Goal: Information Seeking & Learning: Learn about a topic

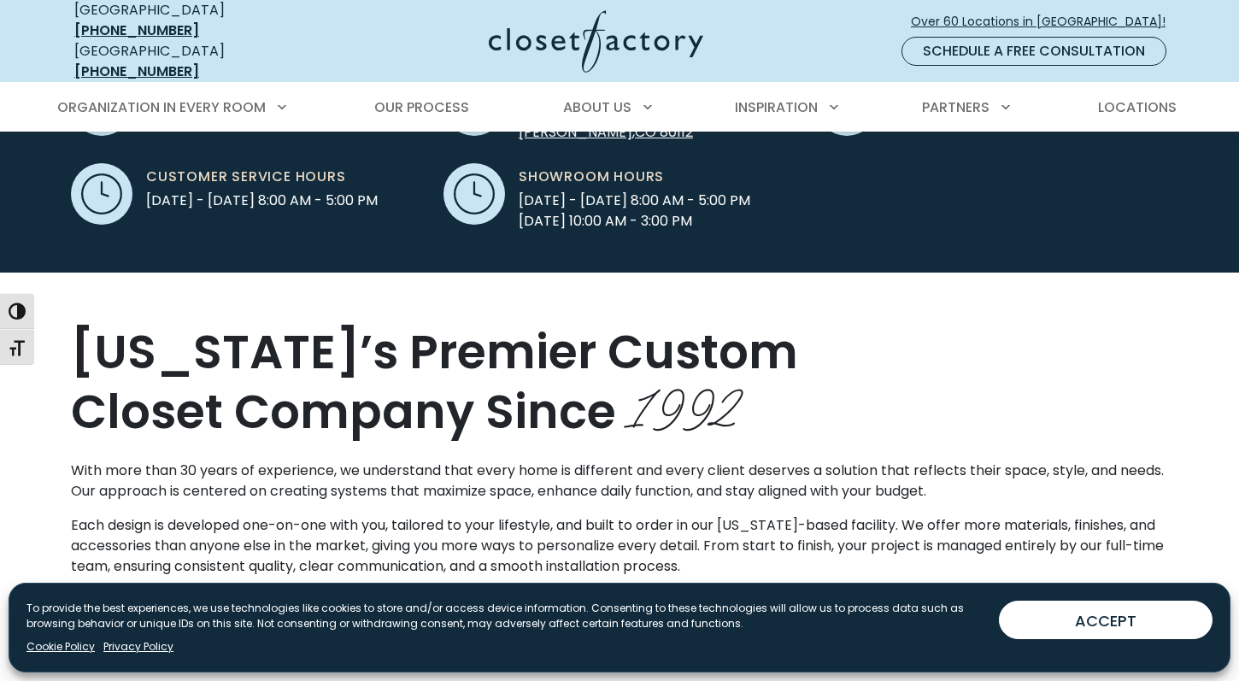
scroll to position [647, 0]
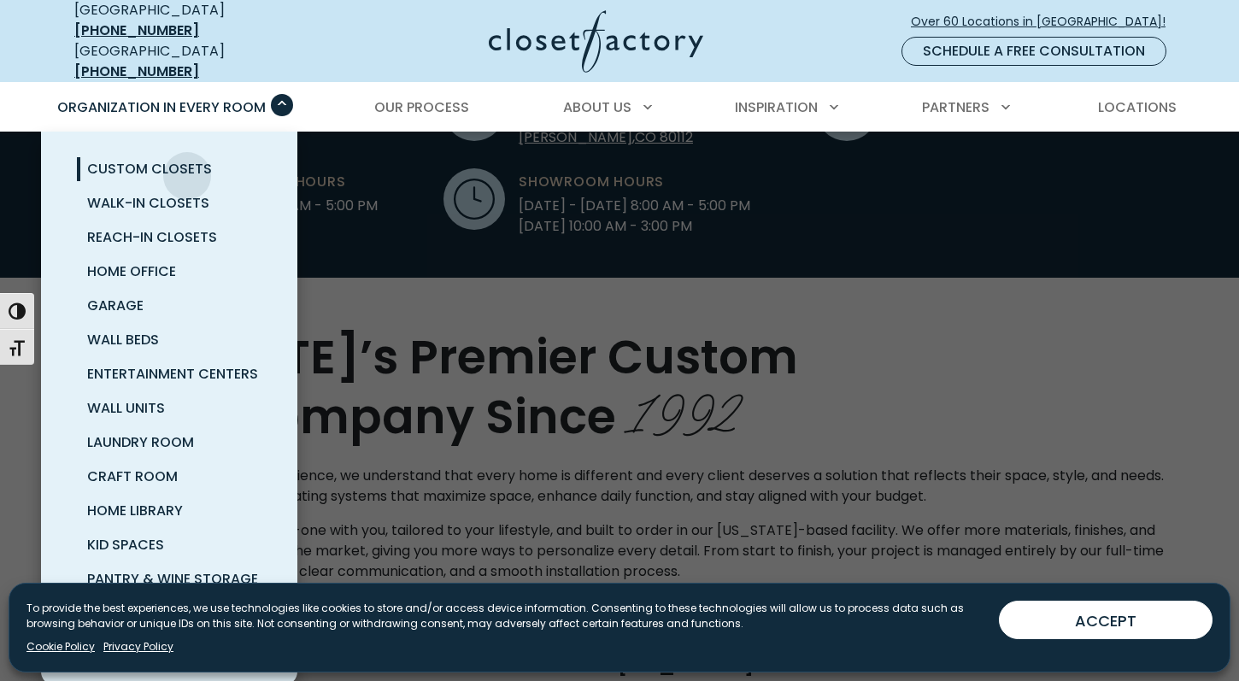
click at [187, 163] on span "Custom Closets" at bounding box center [149, 169] width 125 height 20
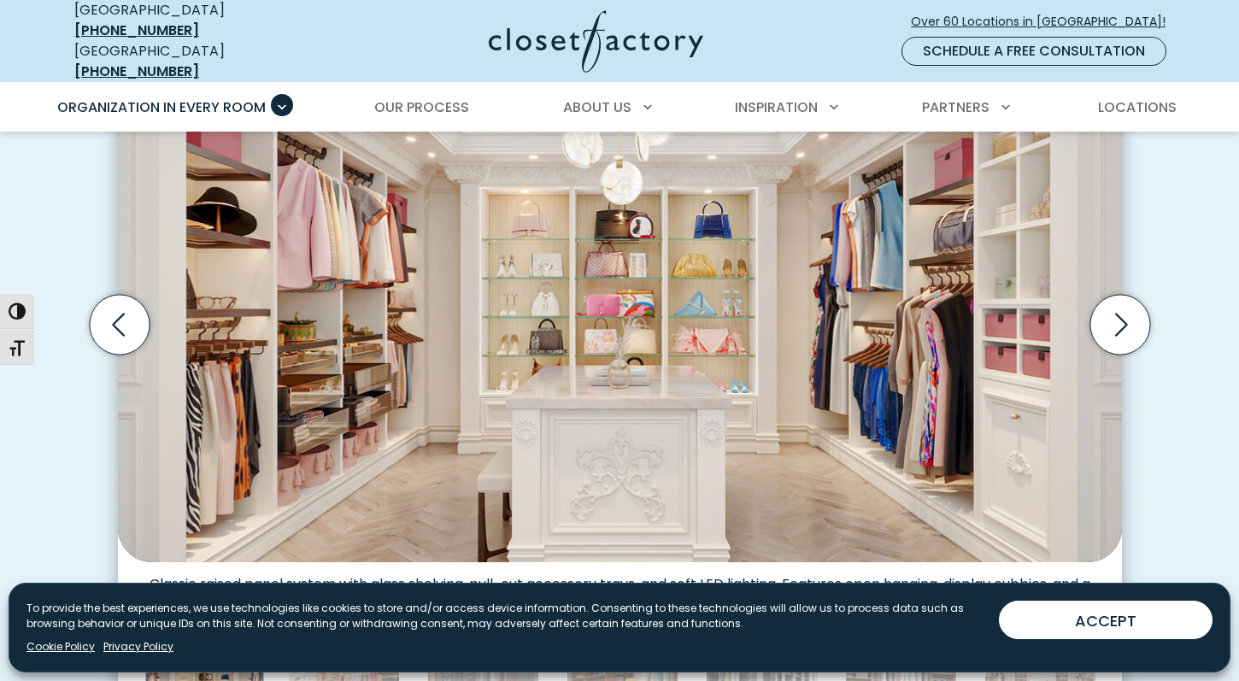
scroll to position [605, 0]
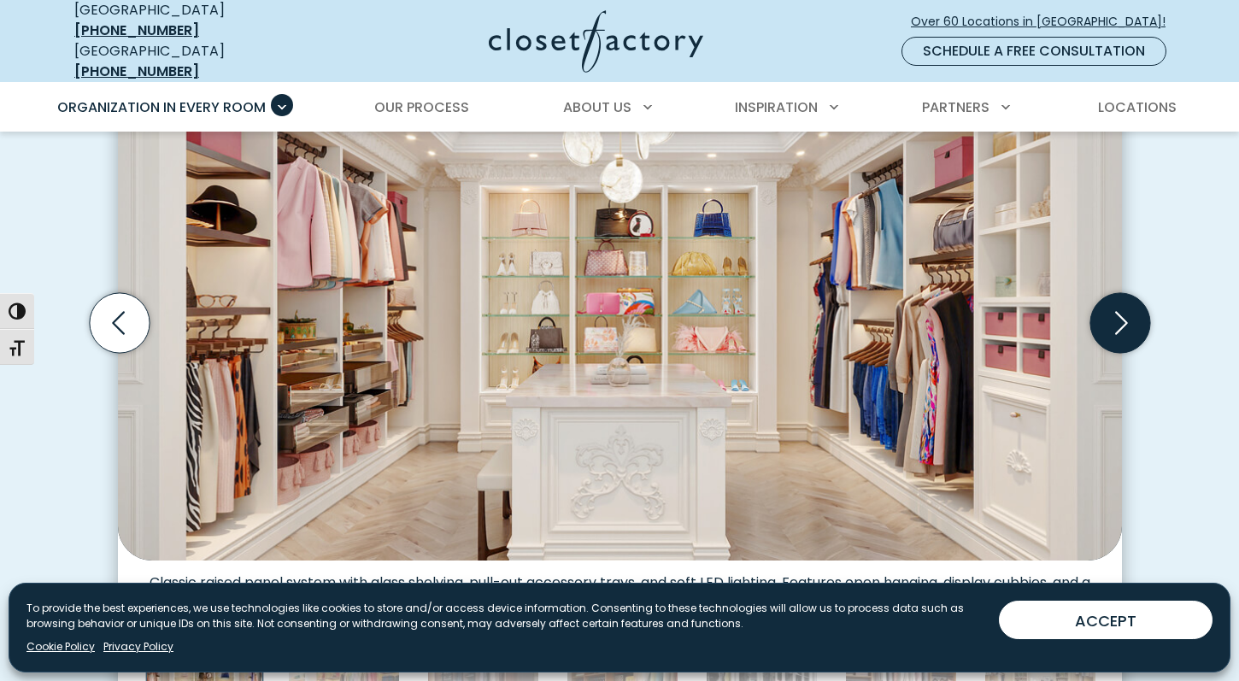
click at [1120, 324] on icon "Next slide" at bounding box center [1119, 323] width 60 height 60
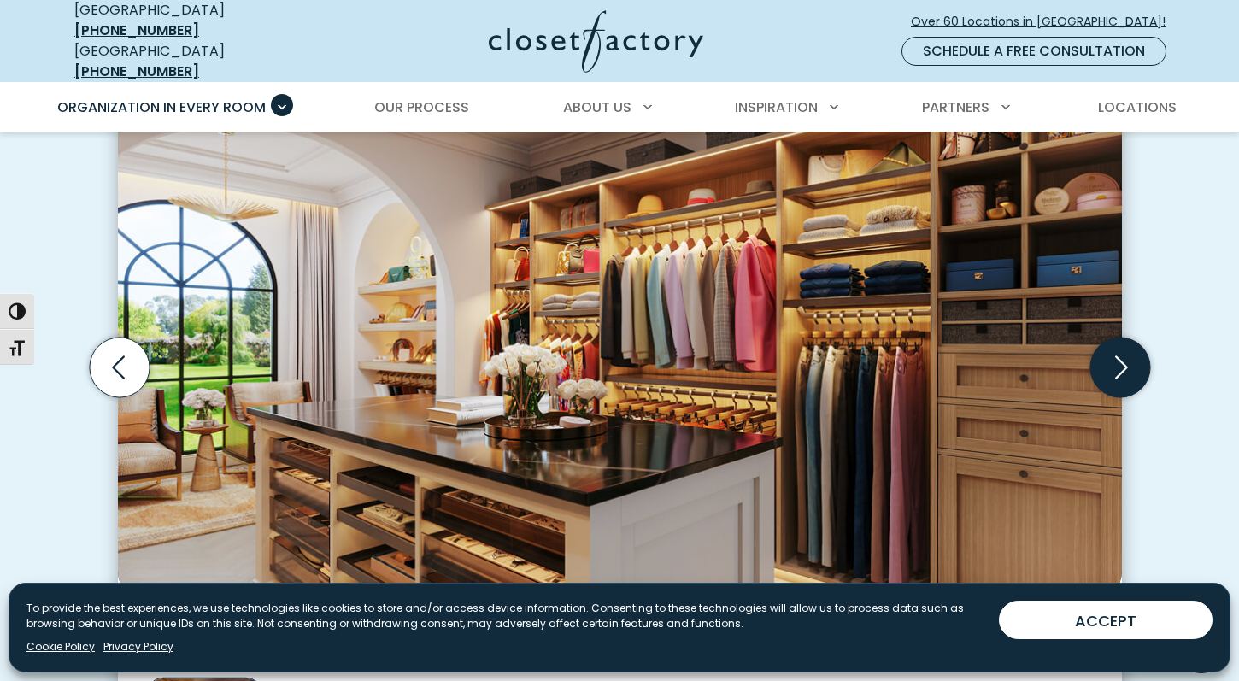
scroll to position [561, 0]
click at [1123, 348] on icon "Next slide" at bounding box center [1119, 367] width 60 height 60
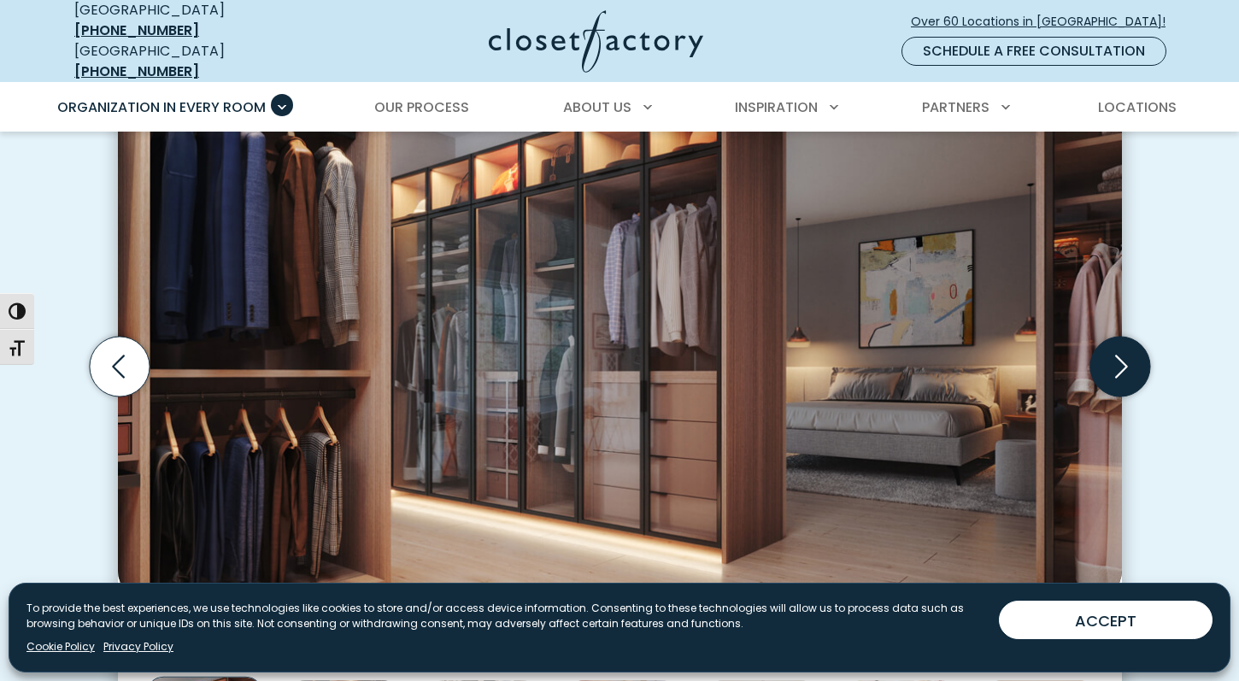
click at [1123, 348] on icon "Next slide" at bounding box center [1119, 367] width 60 height 60
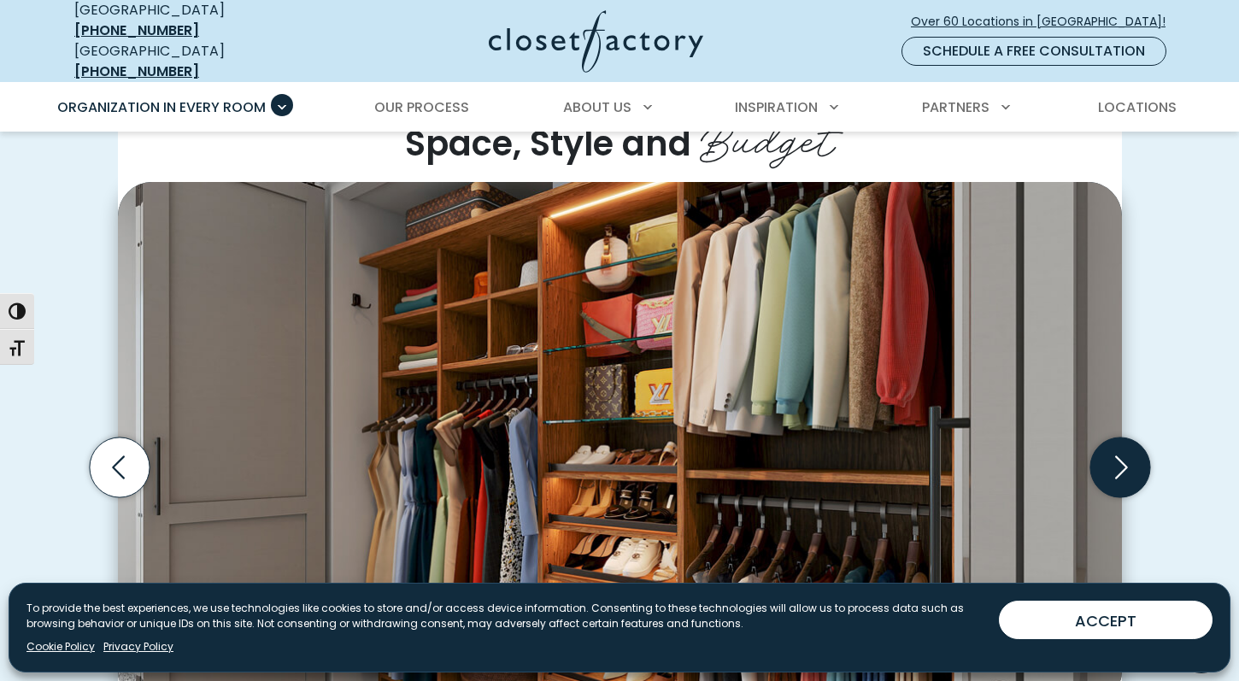
scroll to position [456, 0]
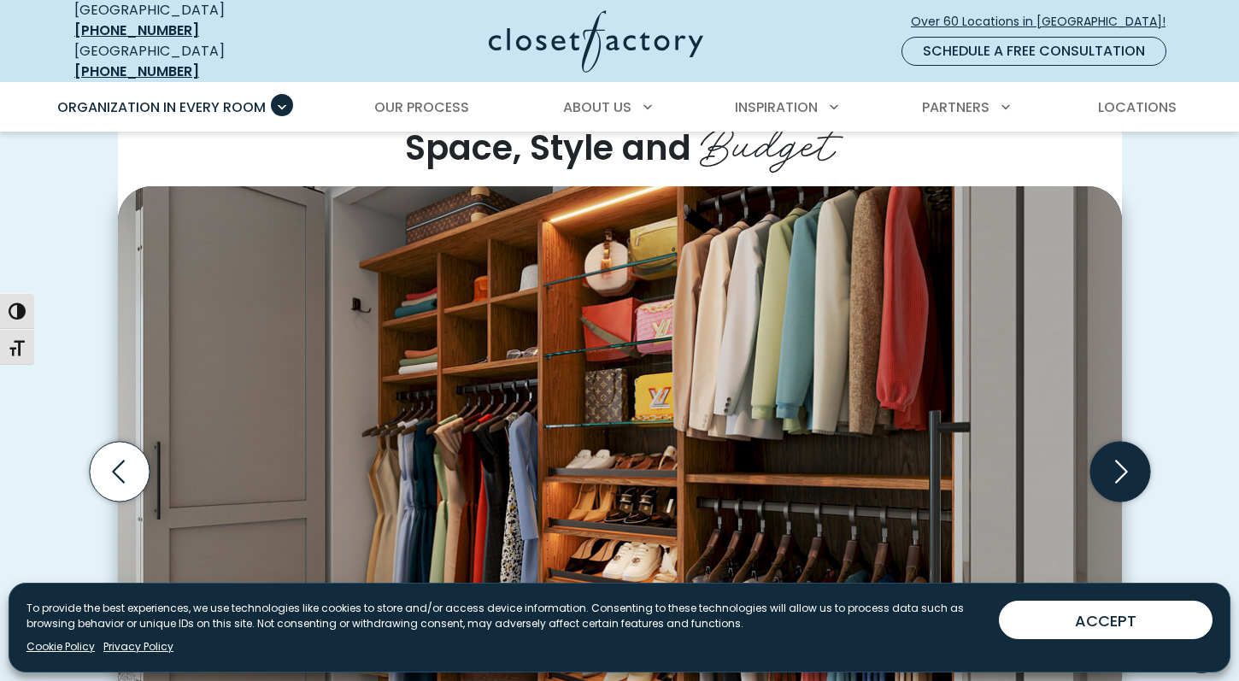
click at [1116, 454] on icon "Next slide" at bounding box center [1119, 472] width 60 height 60
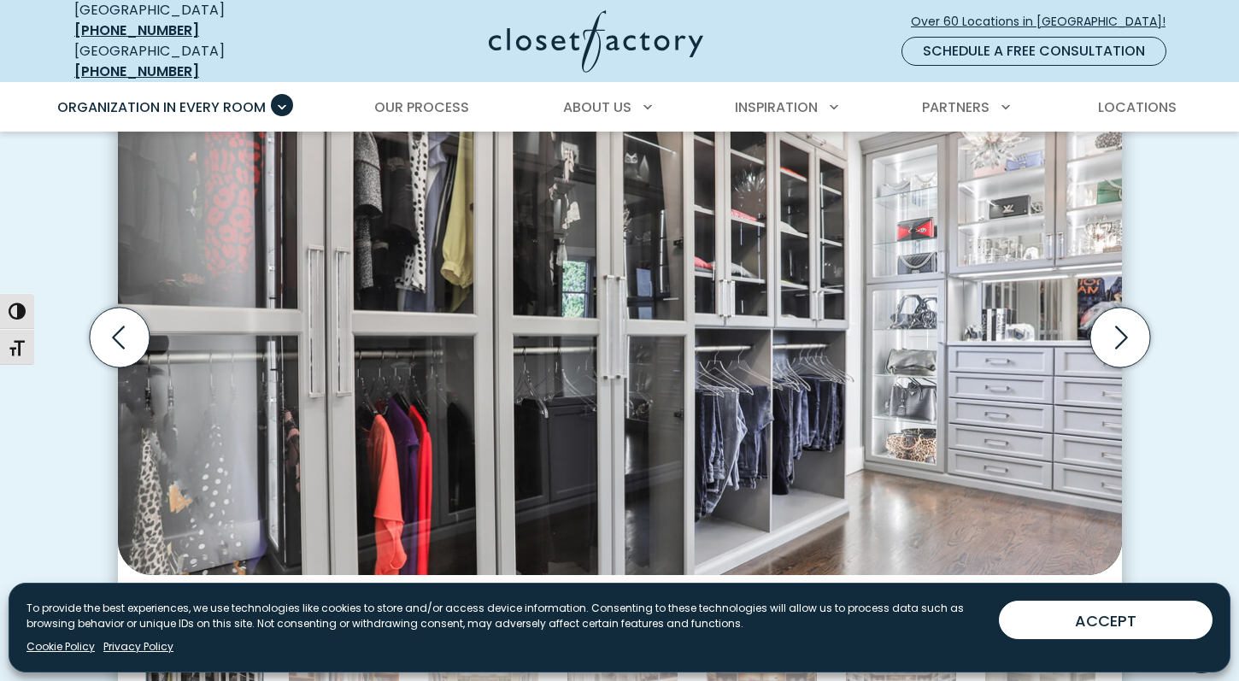
scroll to position [545, 0]
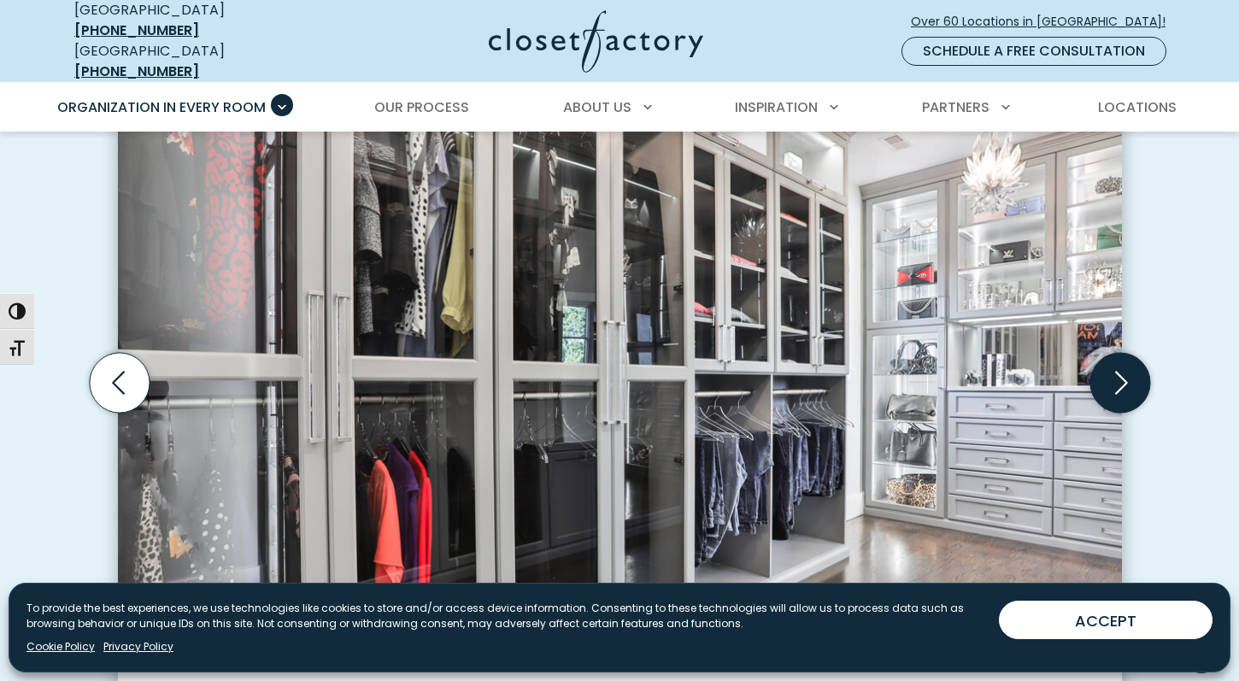
click at [1108, 364] on icon "Next slide" at bounding box center [1119, 383] width 60 height 60
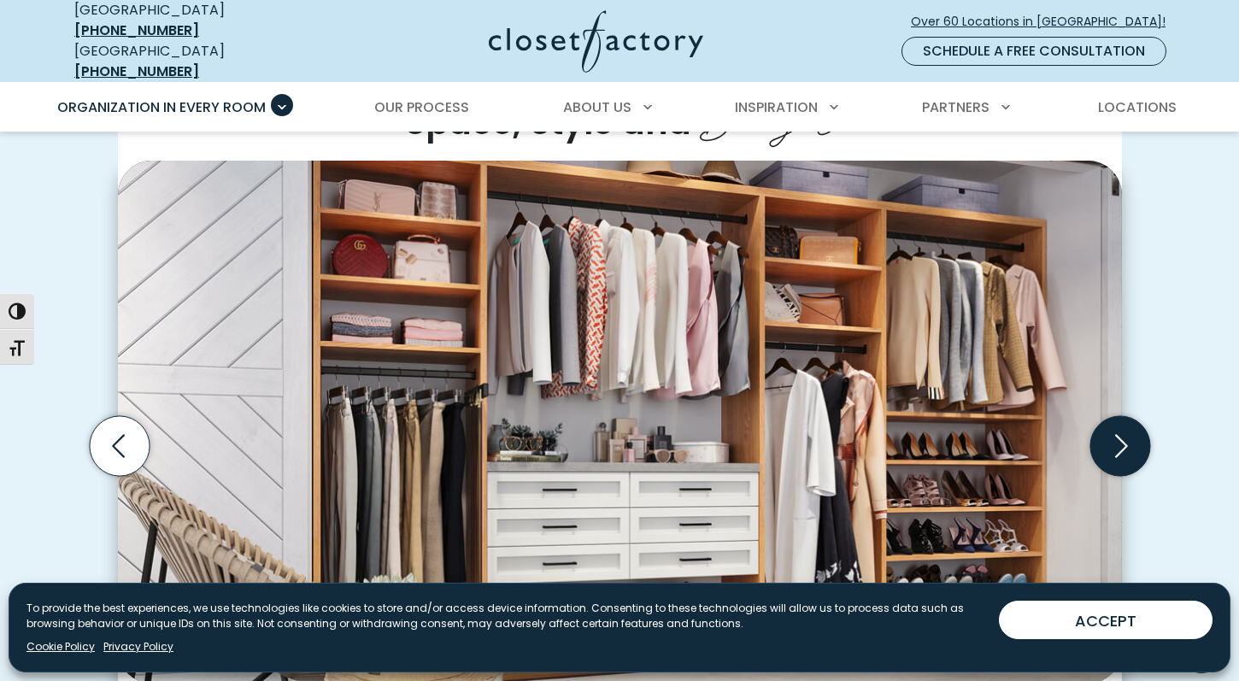
scroll to position [488, 0]
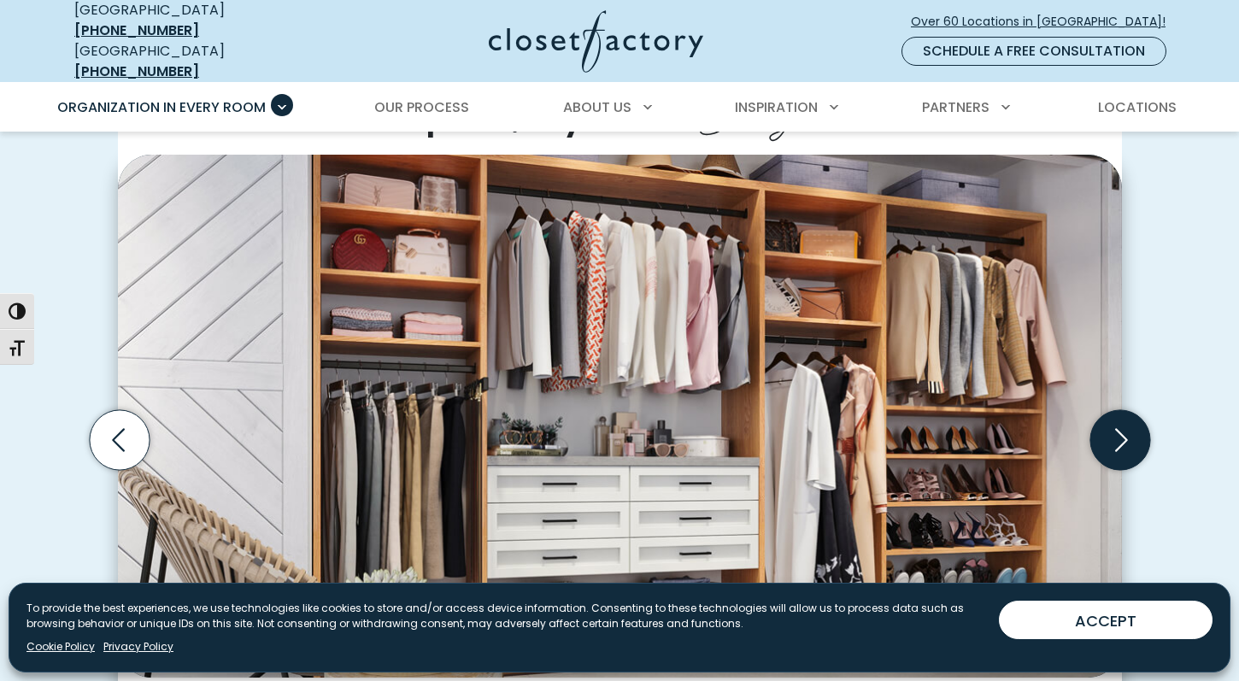
click at [1131, 425] on icon "Next slide" at bounding box center [1119, 440] width 60 height 60
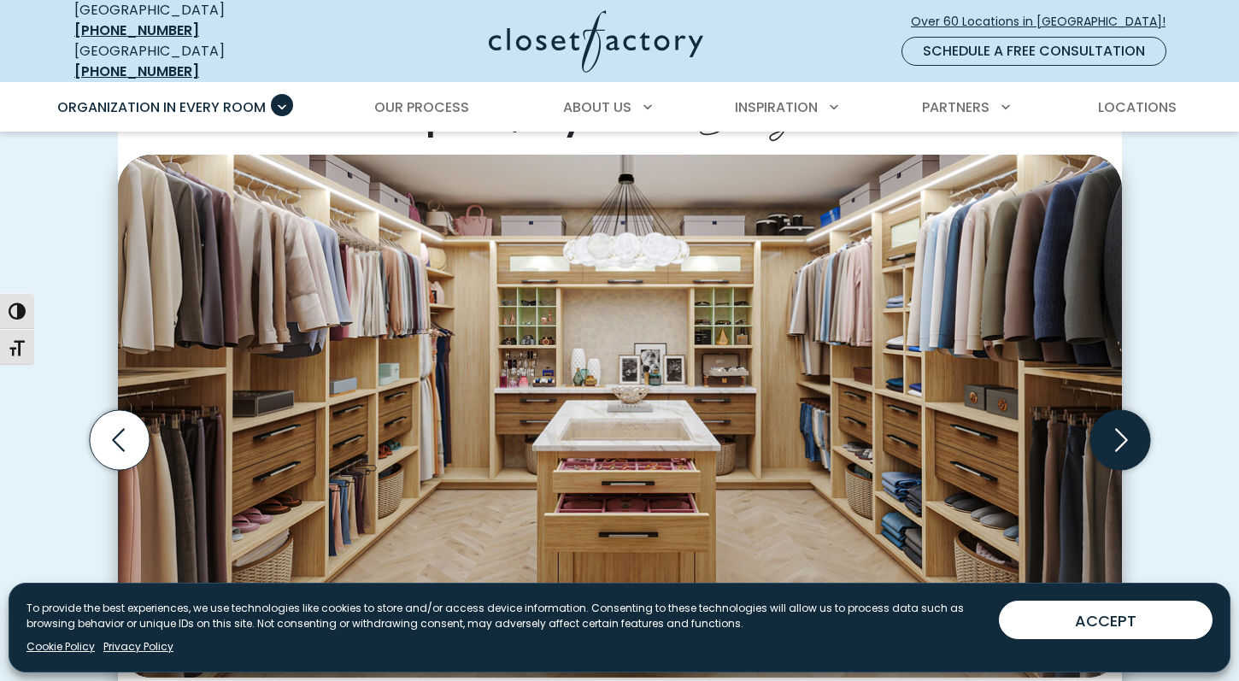
click at [1130, 425] on icon "Next slide" at bounding box center [1119, 440] width 60 height 60
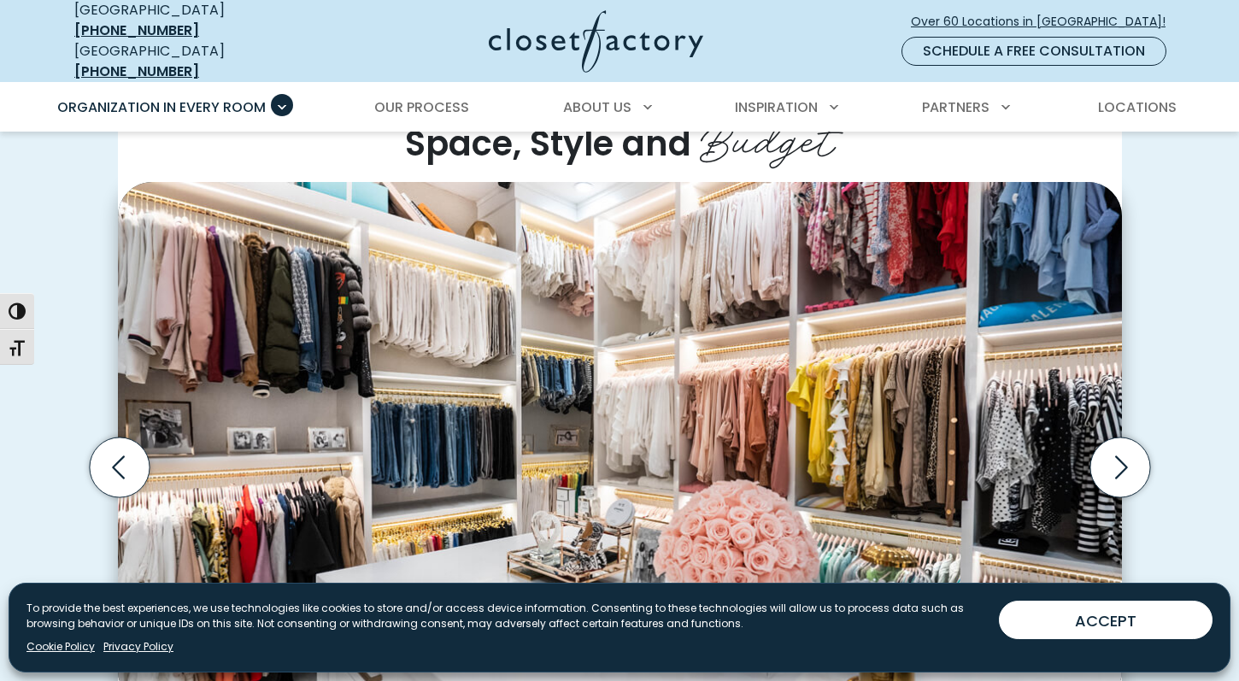
scroll to position [471, 0]
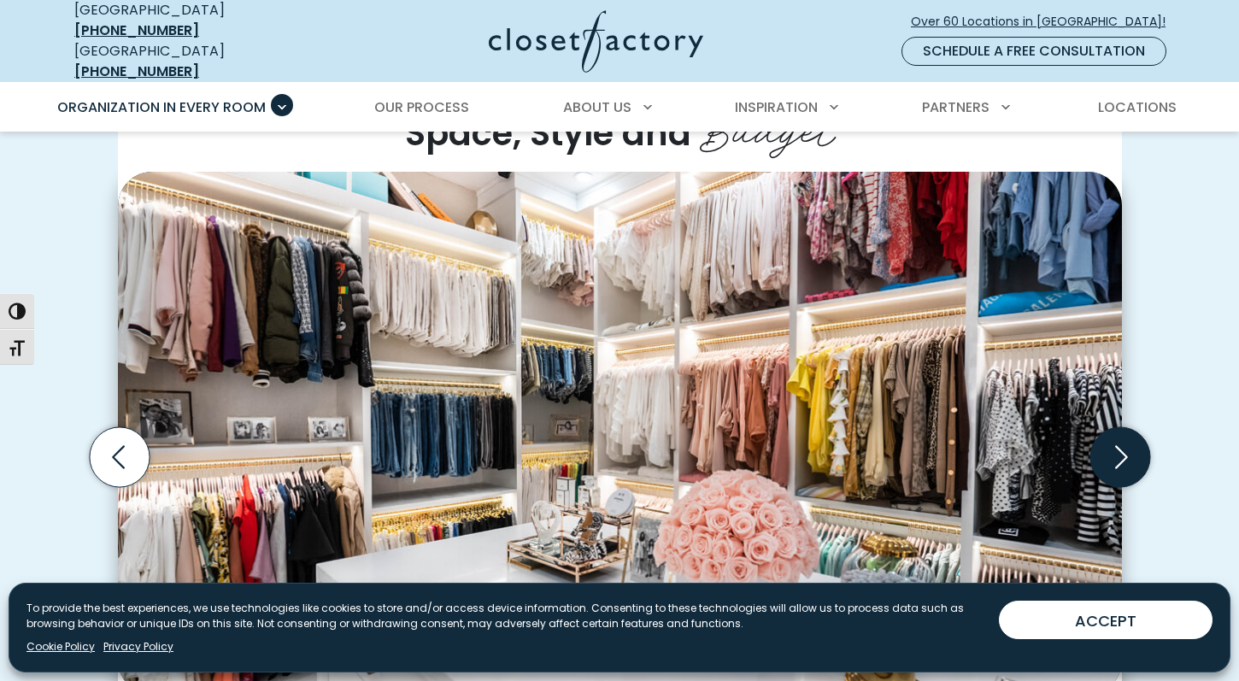
click at [1122, 449] on icon "Next slide" at bounding box center [1119, 457] width 60 height 60
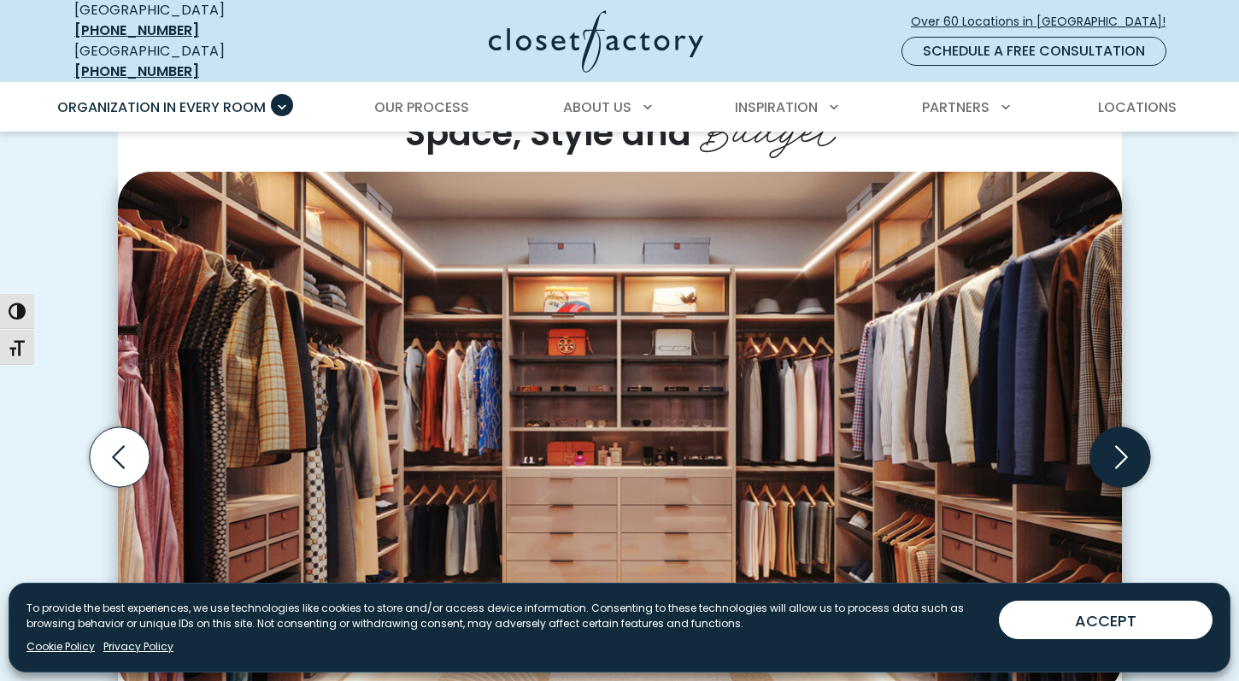
click at [1121, 448] on icon "Next slide" at bounding box center [1121, 456] width 13 height 23
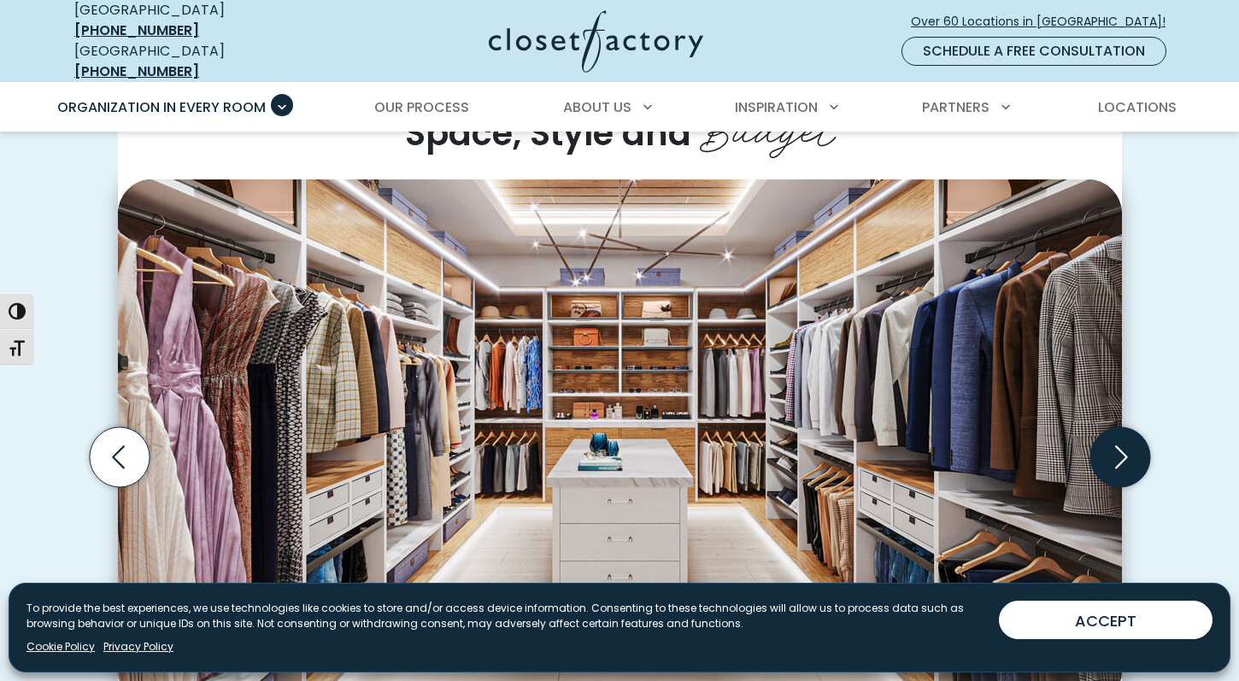
click at [1119, 445] on icon "Next slide" at bounding box center [1119, 457] width 60 height 60
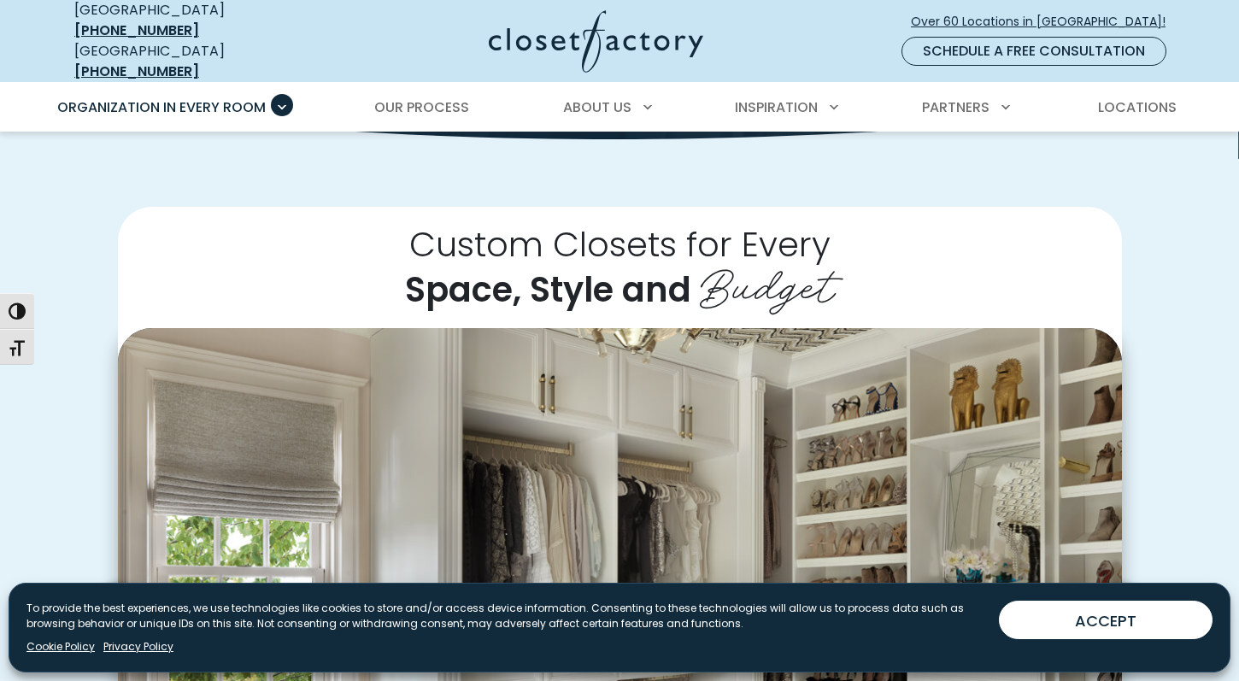
scroll to position [319, 0]
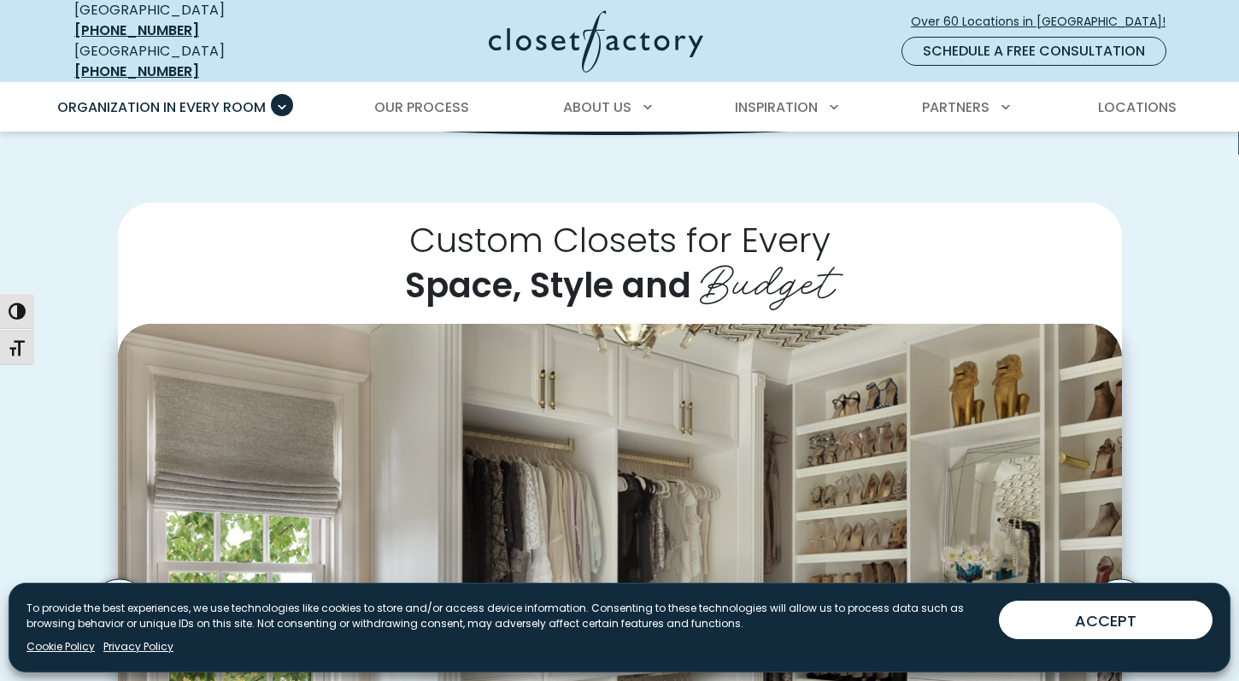
click at [996, 413] on img "Thumbnail Gallery" at bounding box center [620, 585] width 1004 height 523
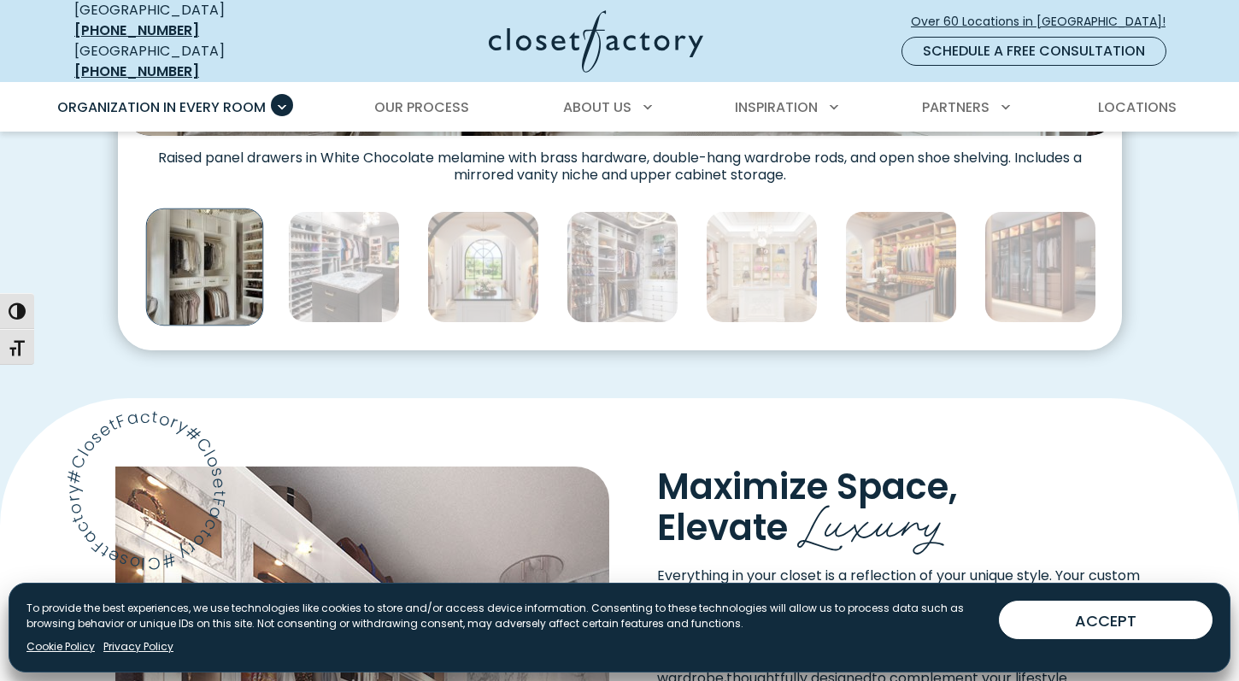
scroll to position [1035, 0]
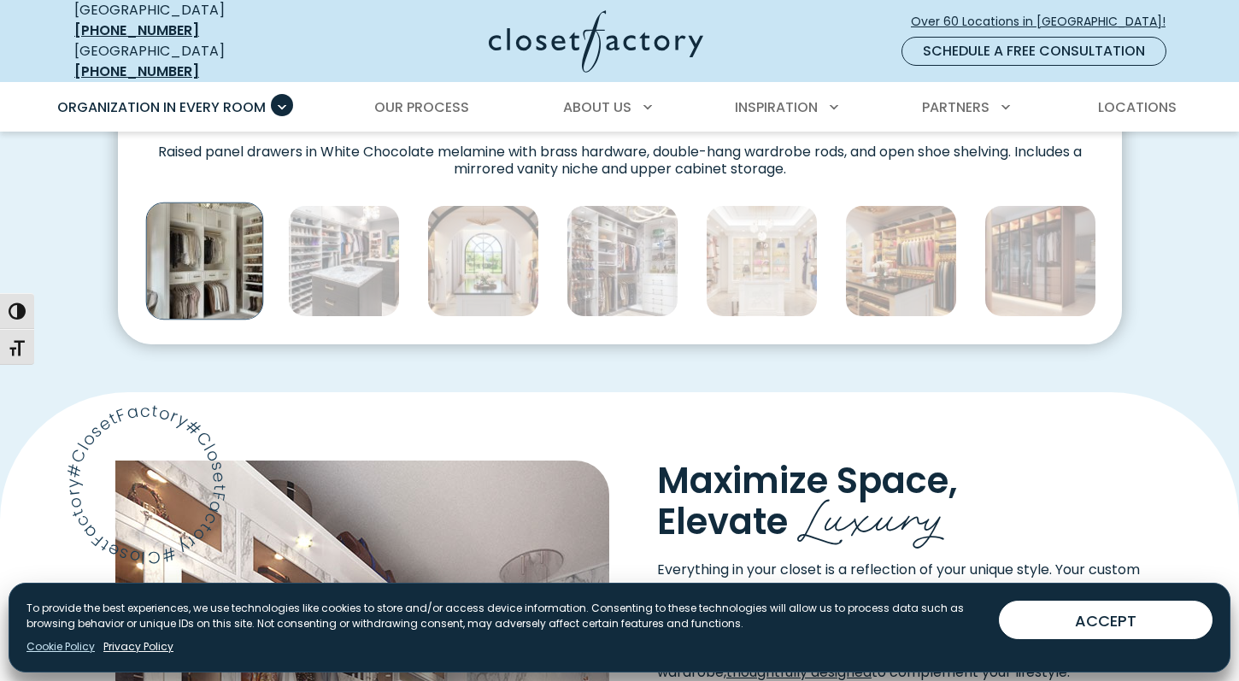
click at [83, 648] on link "Cookie Policy" at bounding box center [60, 646] width 68 height 15
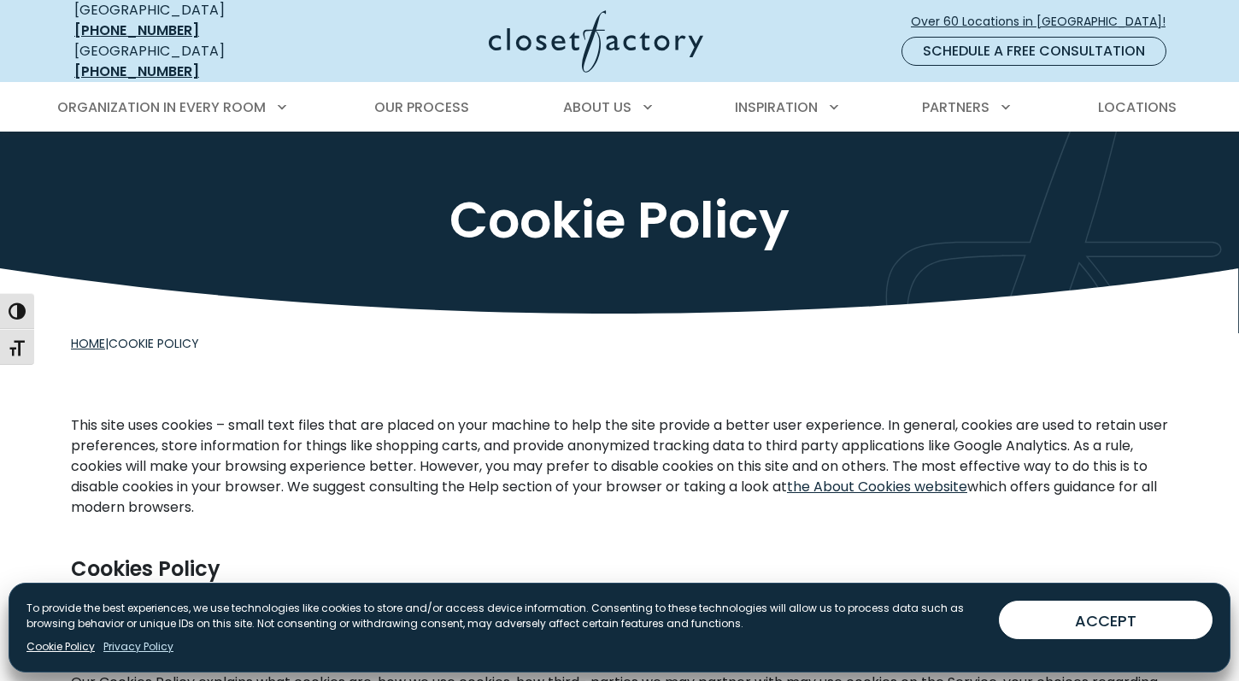
click at [143, 642] on link "Privacy Policy" at bounding box center [138, 646] width 70 height 15
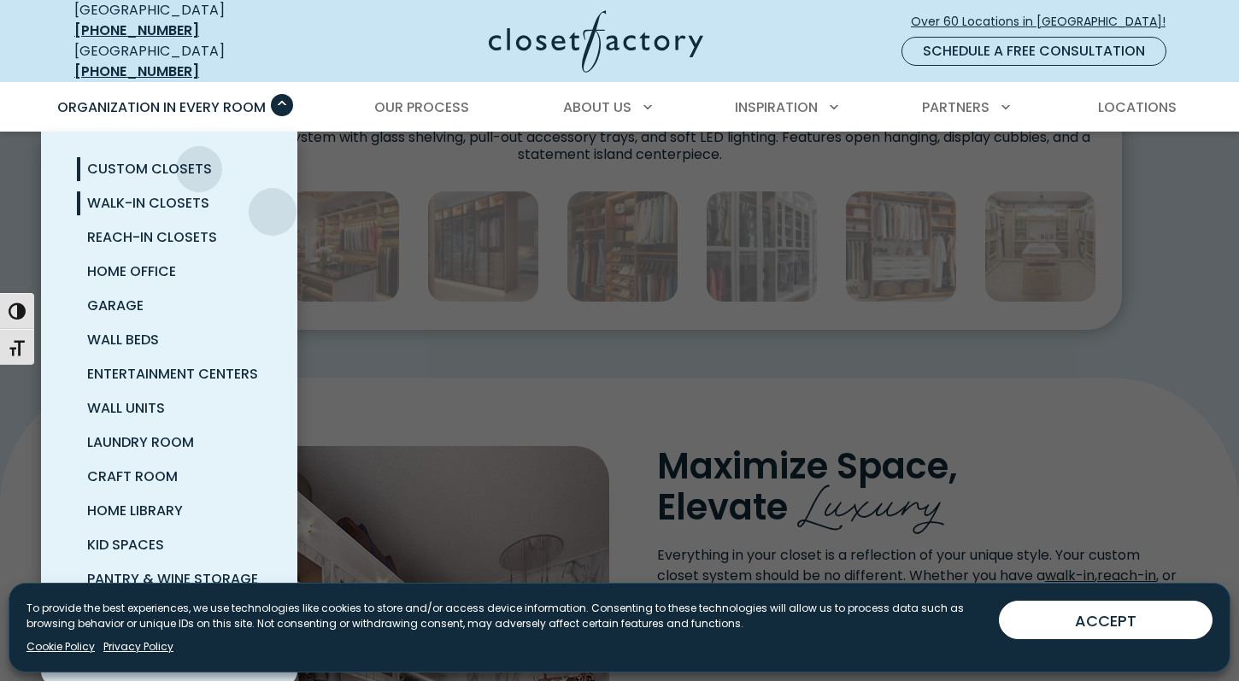
scroll to position [1055, 0]
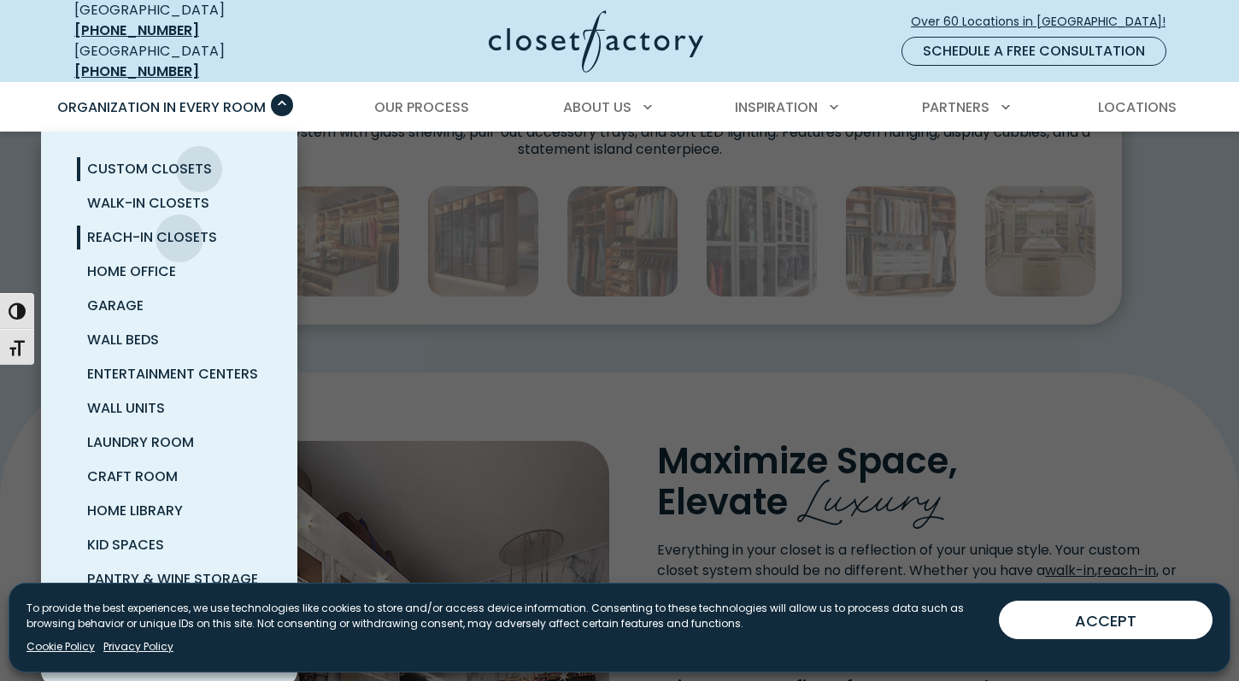
click at [179, 227] on span "Reach-In Closets" at bounding box center [152, 237] width 130 height 20
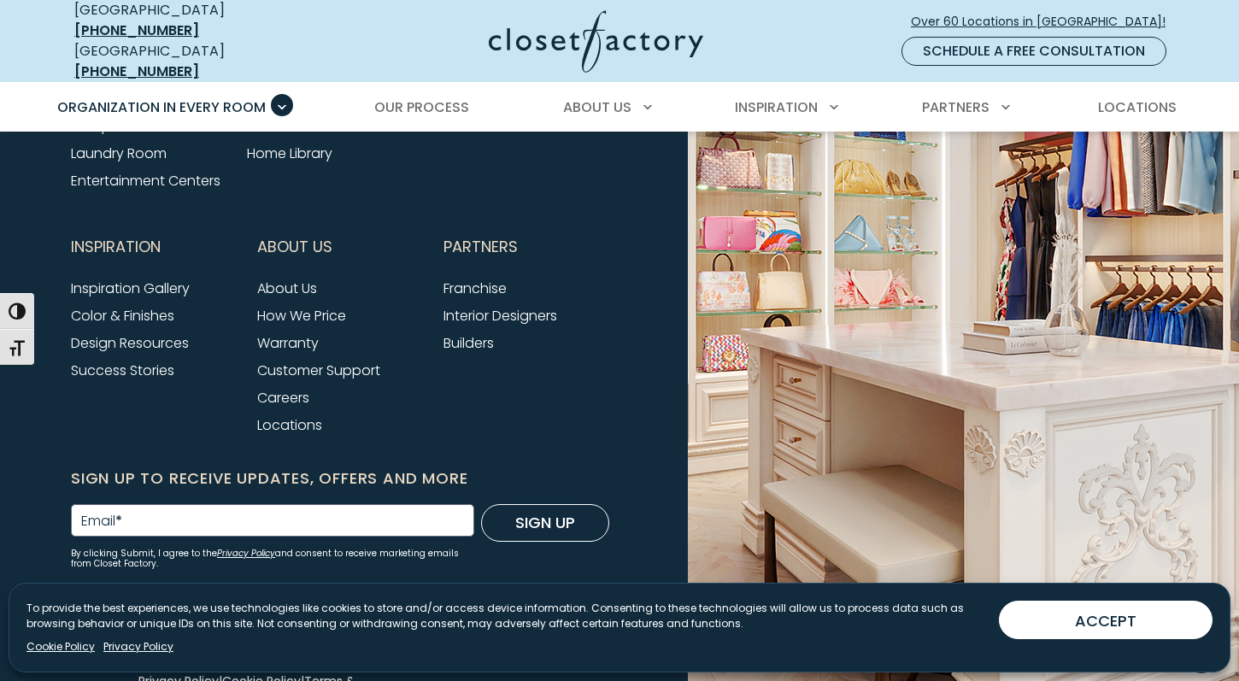
scroll to position [5877, 0]
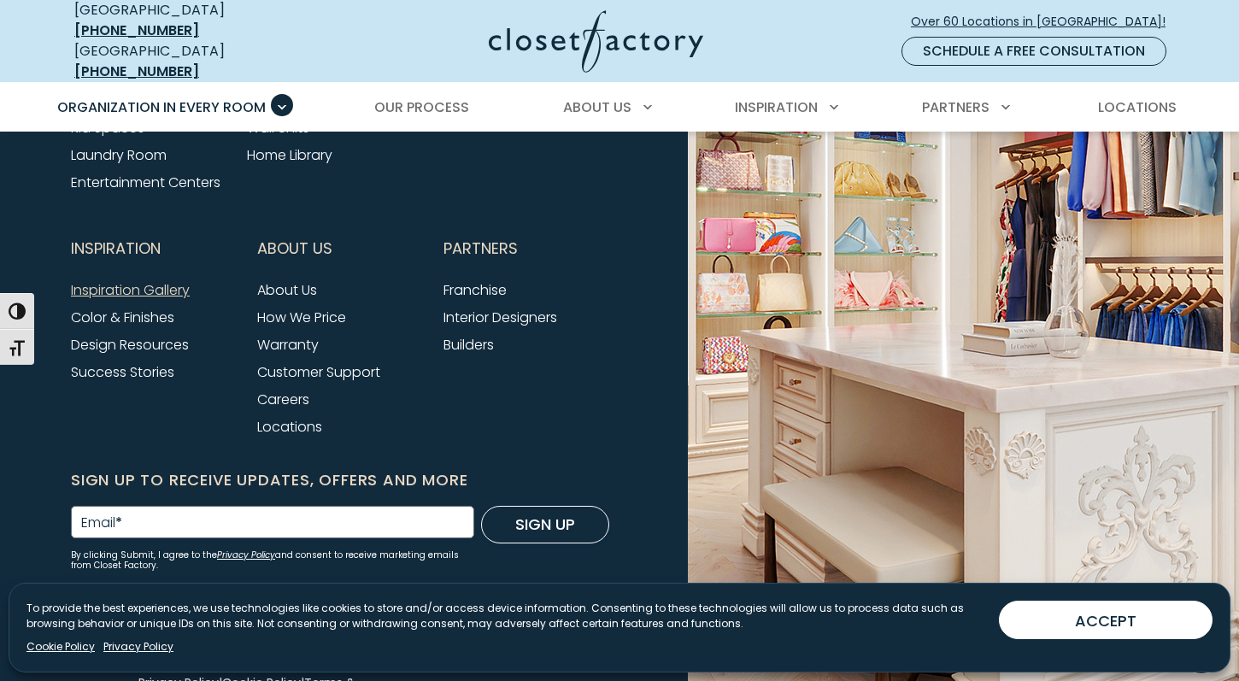
click at [142, 280] on link "Inspiration Gallery" at bounding box center [130, 290] width 119 height 20
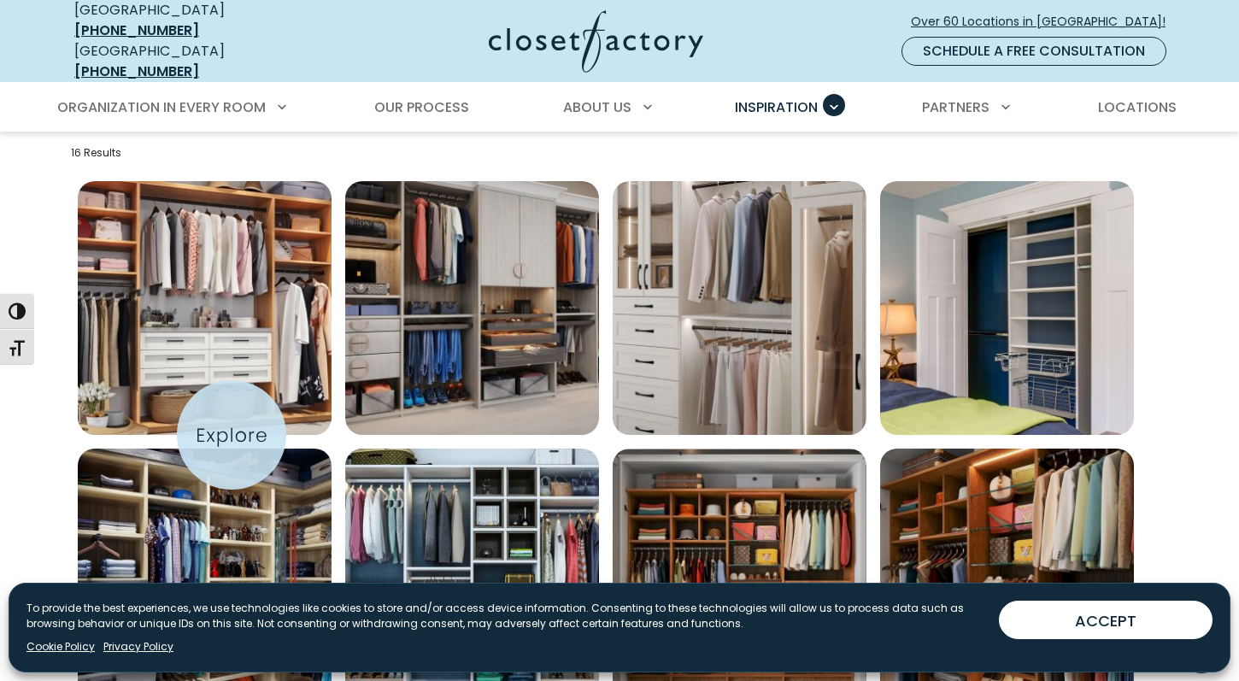
scroll to position [537, 0]
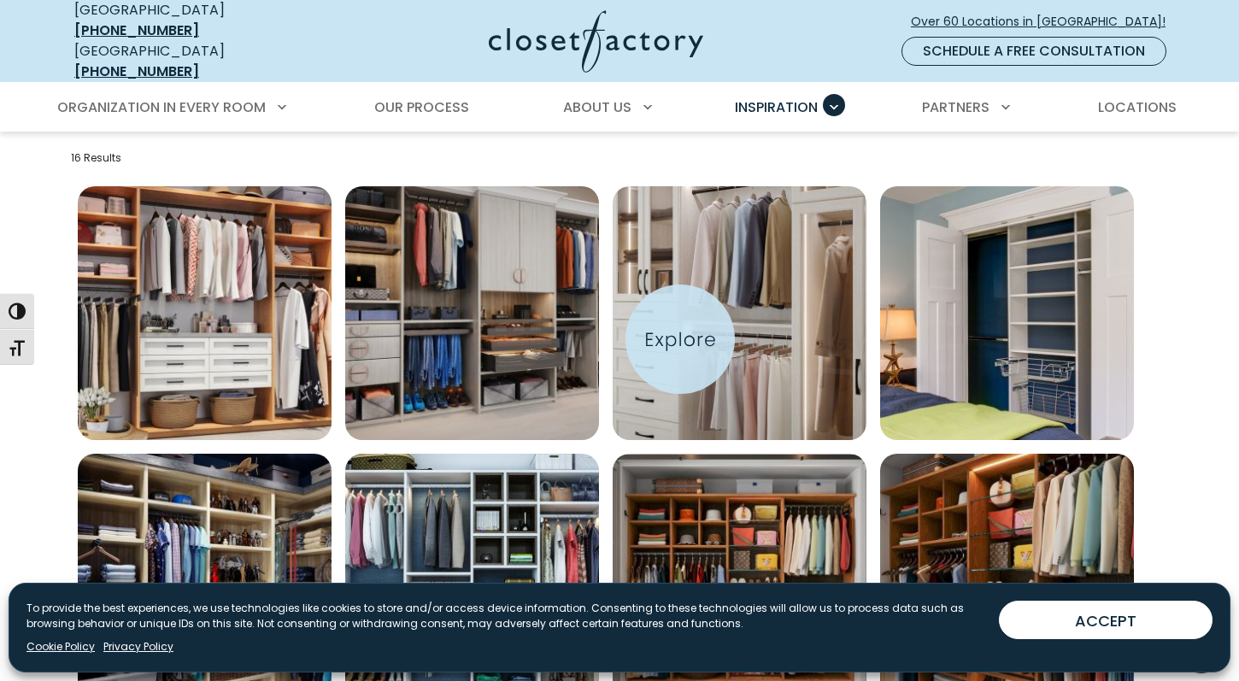
click at [680, 339] on img "Open inspiration gallery to preview enlarged image" at bounding box center [739, 313] width 254 height 254
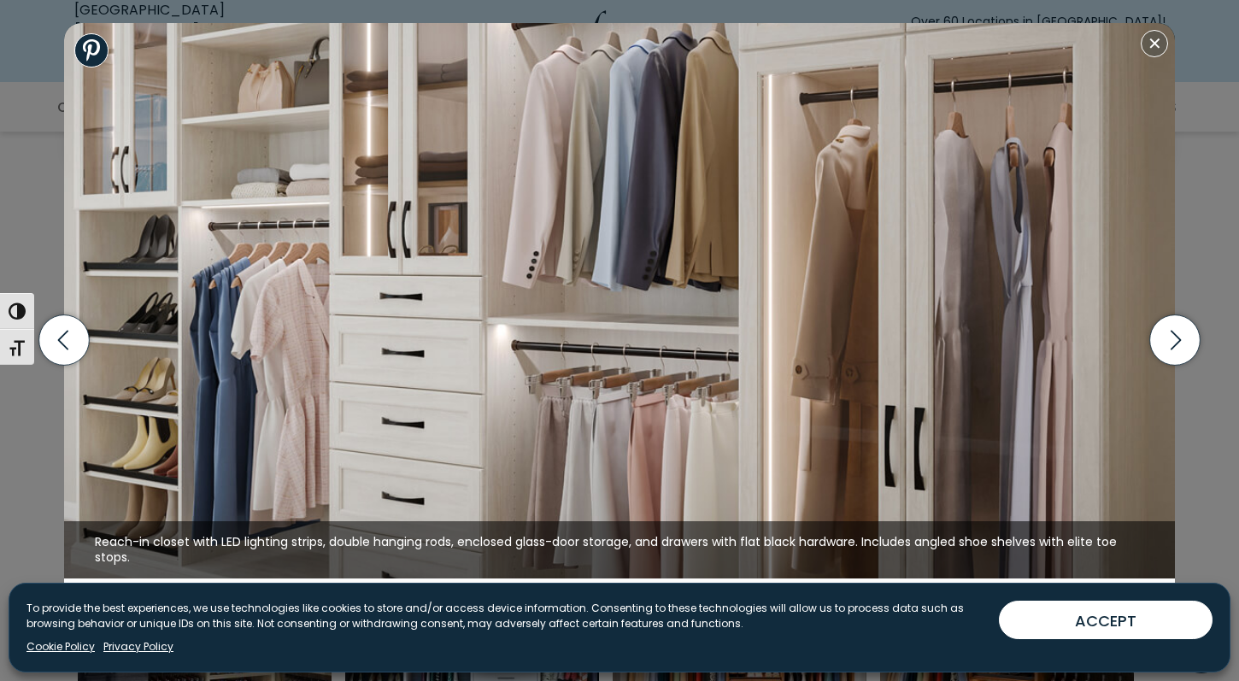
scroll to position [468, 0]
click at [1154, 44] on button "Close modal" at bounding box center [1153, 43] width 27 height 27
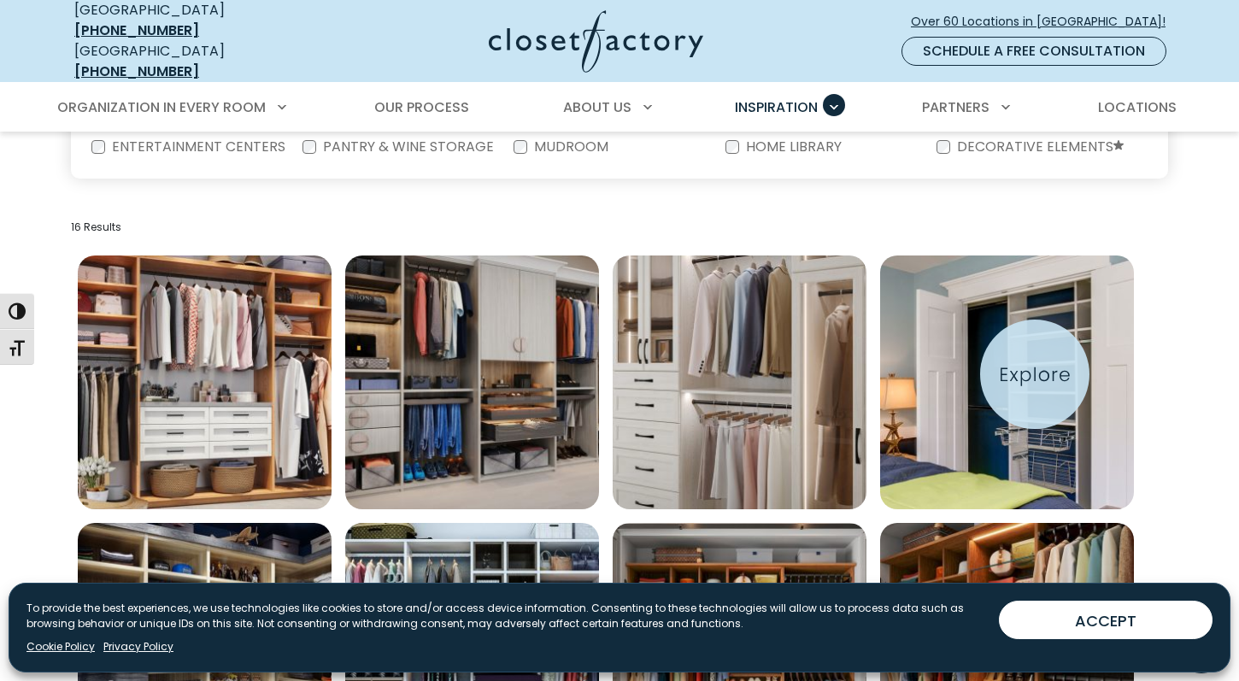
click at [1034, 374] on img "Open inspiration gallery to preview enlarged image" at bounding box center [1007, 382] width 254 height 254
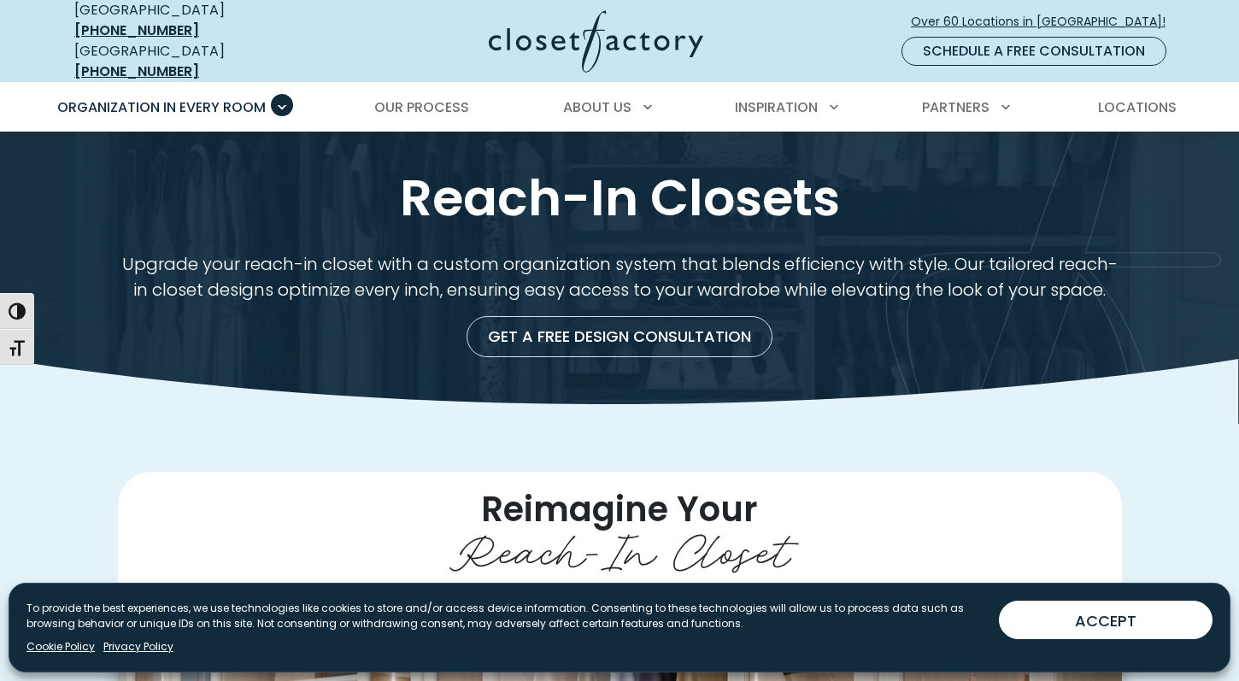
scroll to position [17, 0]
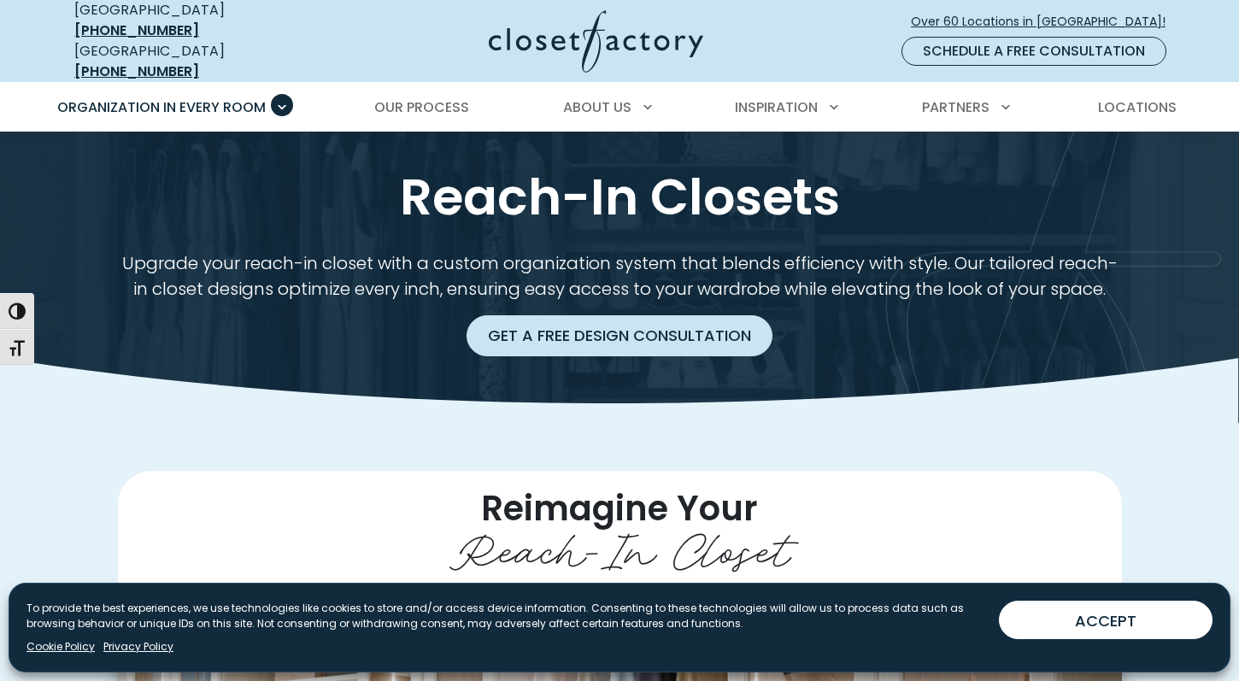
click at [583, 315] on link "Get a Free Design Consultation" at bounding box center [619, 335] width 306 height 41
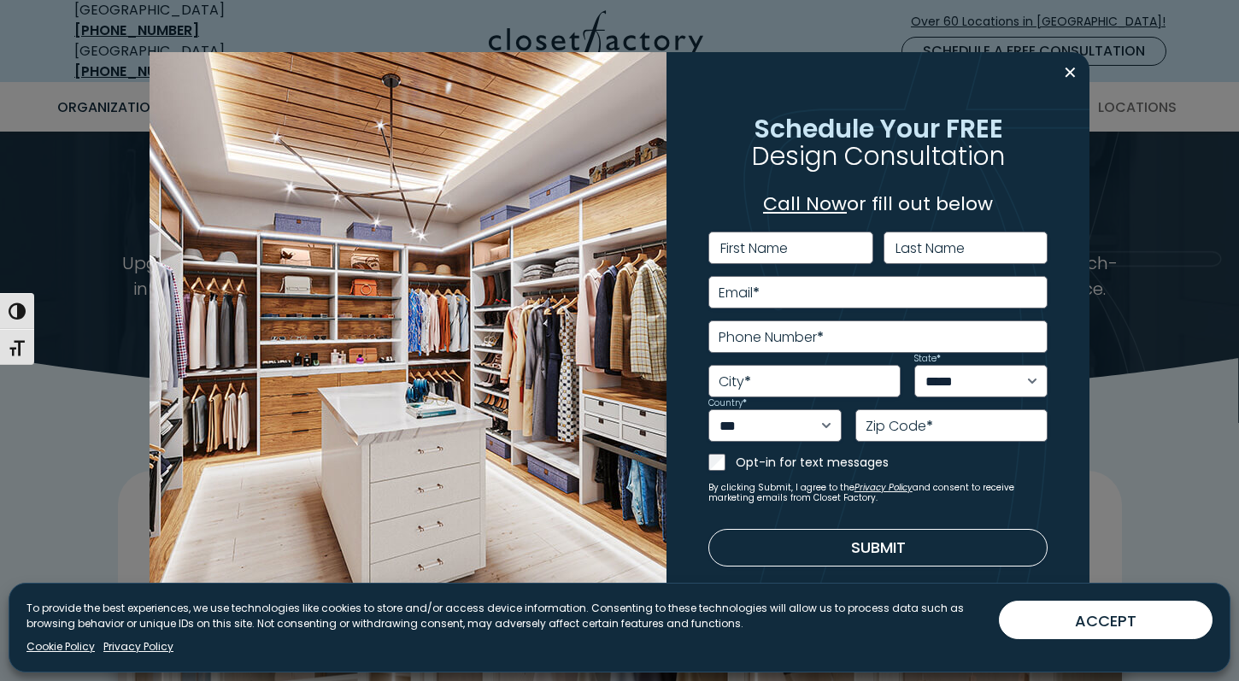
click at [826, 202] on link "Call Now" at bounding box center [805, 203] width 84 height 26
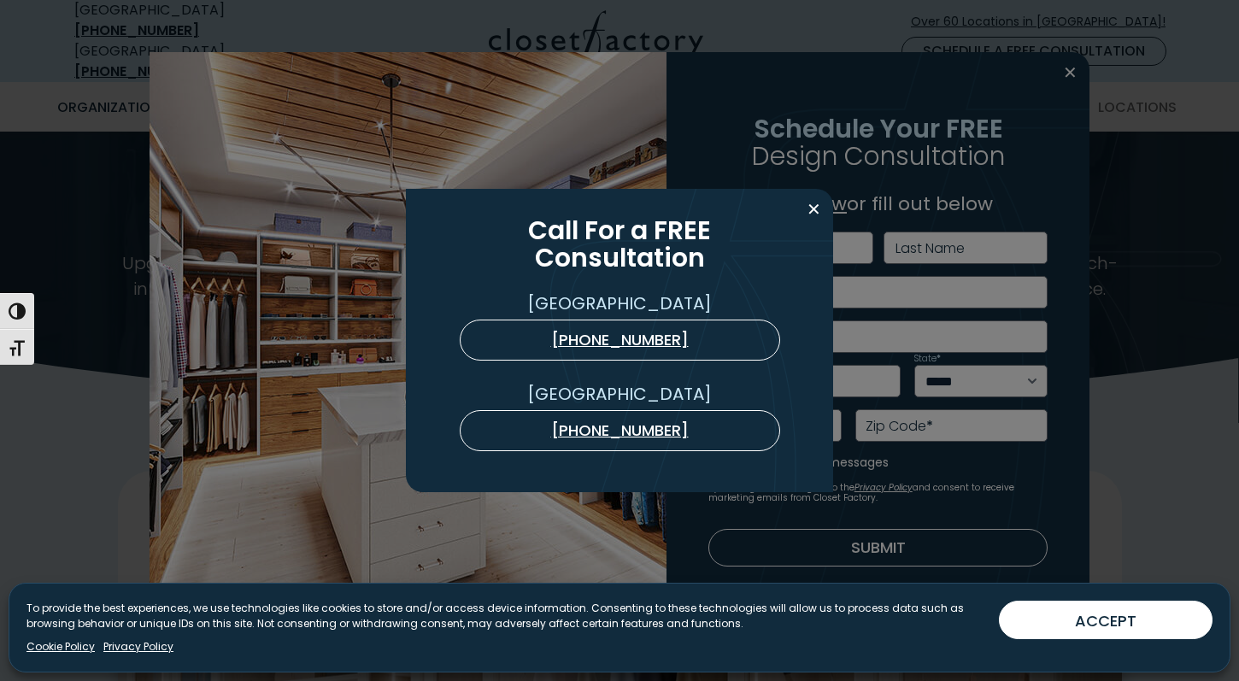
click at [319, 346] on div "Call For a FREE Consultation [GEOGRAPHIC_DATA] [PHONE_NUMBER] [GEOGRAPHIC_DATA]…" at bounding box center [619, 340] width 1239 height 681
